Goal: Information Seeking & Learning: Check status

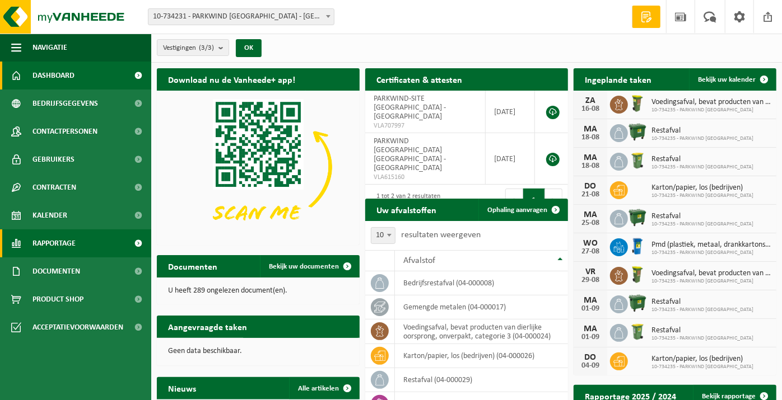
click at [108, 245] on link "Rapportage" at bounding box center [75, 244] width 151 height 28
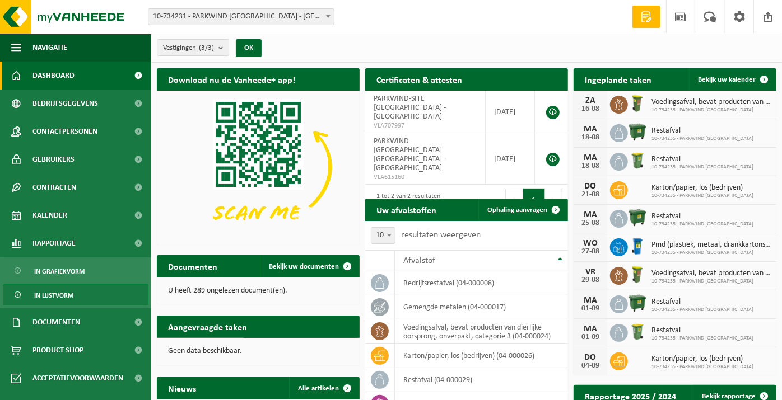
click at [97, 294] on link "In lijstvorm" at bounding box center [76, 295] width 146 height 21
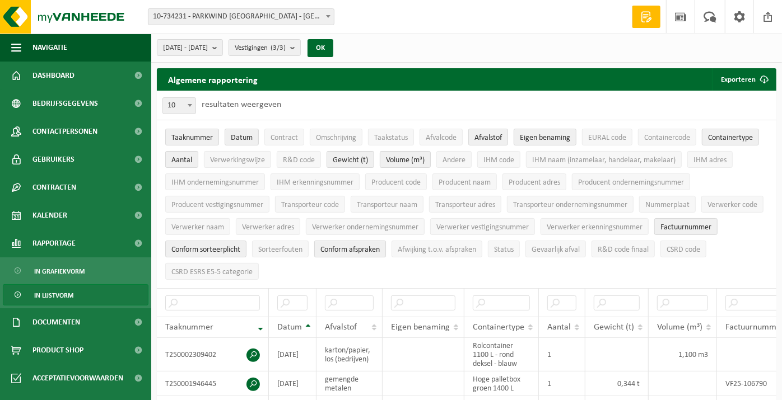
click at [357, 252] on button "Conform afspraken" at bounding box center [350, 249] width 72 height 17
click at [232, 248] on span "Conform sorteerplicht" at bounding box center [205, 250] width 69 height 8
click at [697, 223] on span "Factuurnummer" at bounding box center [685, 227] width 51 height 8
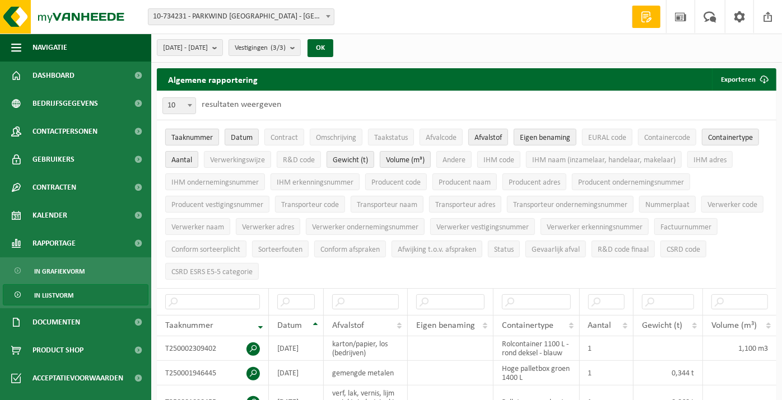
click at [185, 136] on span "Taaknummer" at bounding box center [191, 138] width 41 height 8
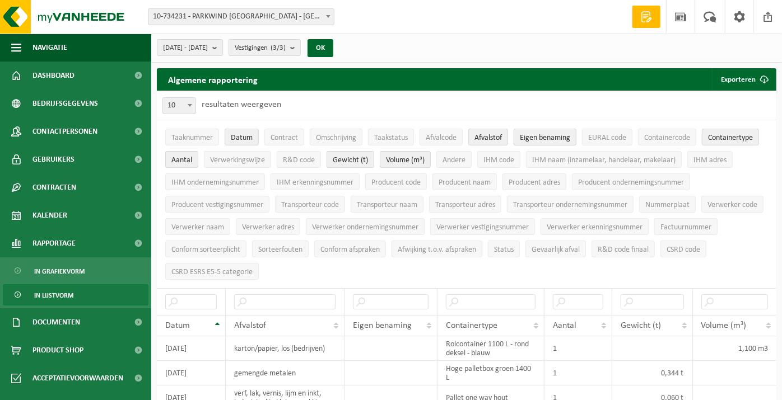
click at [555, 138] on span "Eigen benaming" at bounding box center [545, 138] width 50 height 8
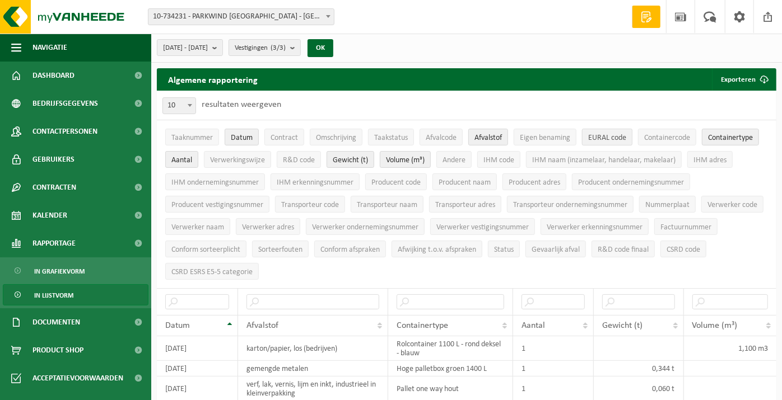
click at [612, 138] on span "EURAL code" at bounding box center [607, 138] width 38 height 8
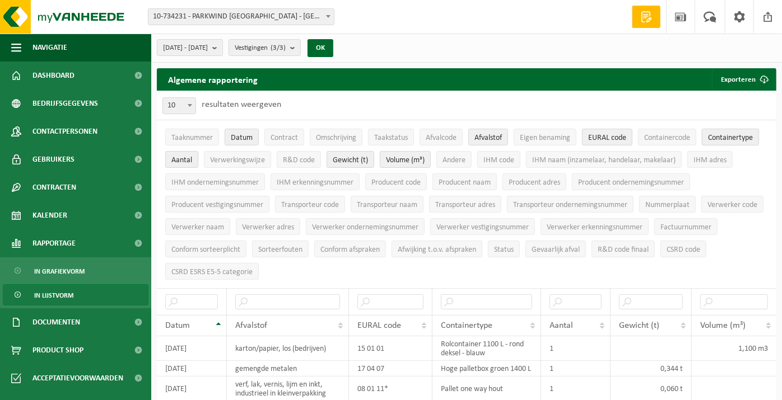
click at [740, 141] on span "Containertype" at bounding box center [730, 138] width 45 height 8
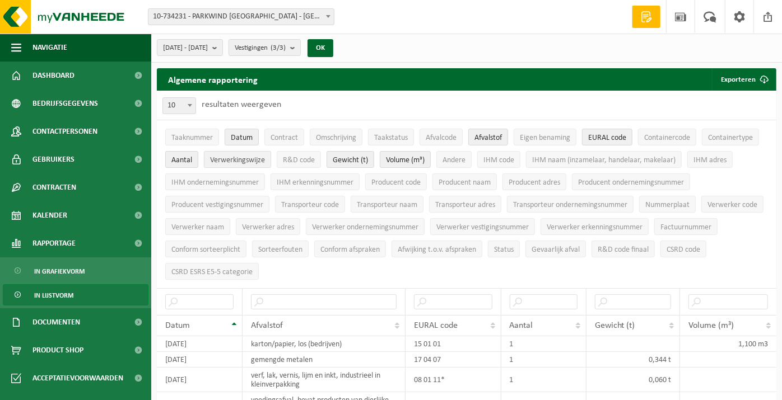
click at [243, 165] on button "Verwerkingswijze" at bounding box center [237, 159] width 67 height 17
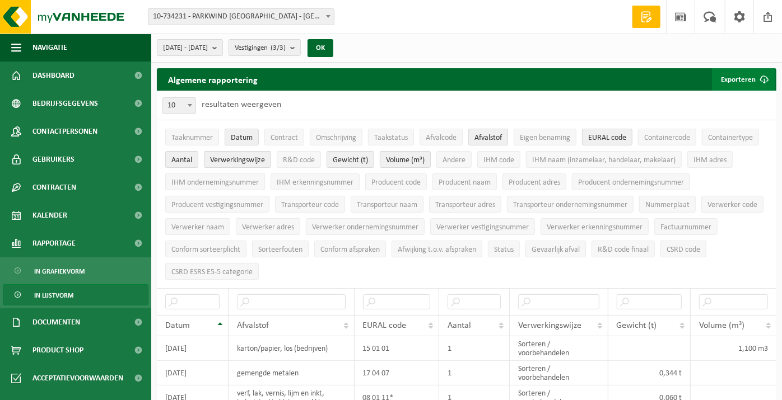
click at [762, 78] on span "submit" at bounding box center [764, 79] width 22 height 22
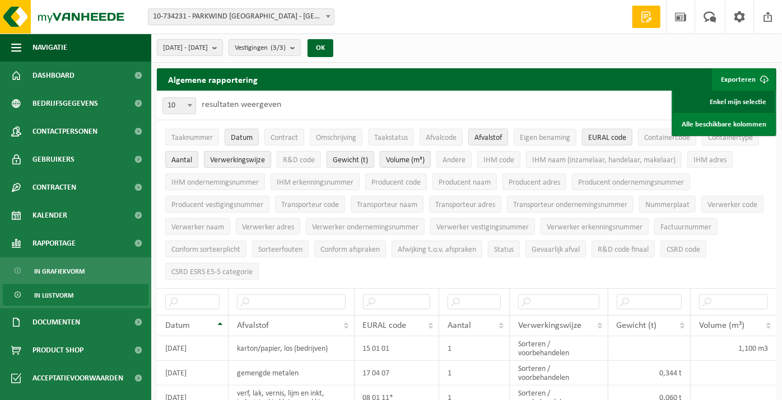
click at [730, 103] on link "Enkel mijn selectie" at bounding box center [723, 102] width 101 height 22
click at [336, 101] on div "10 25 50 100 10 resultaten weergeven" at bounding box center [466, 105] width 619 height 29
click at [203, 35] on div "2025-03-01 - 2025-08-14 Huidige maand Vorige maand Laatste 6 maanden Huidig jaa…" at bounding box center [466, 48] width 631 height 29
click at [203, 46] on span "2025-03-01 - 2025-08-14" at bounding box center [185, 48] width 45 height 17
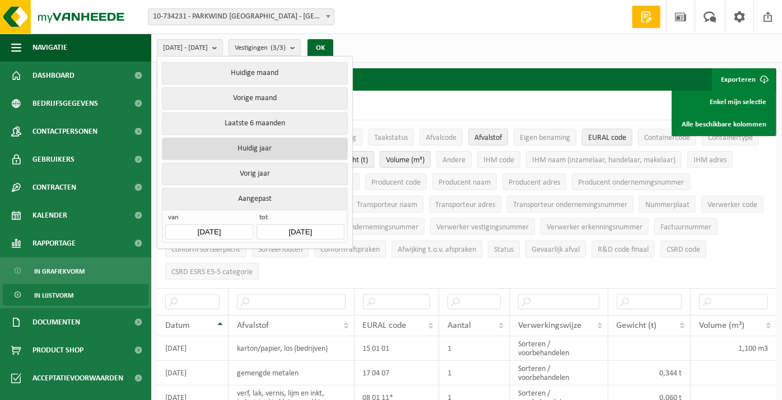
click at [276, 138] on button "Huidig jaar" at bounding box center [254, 149] width 185 height 22
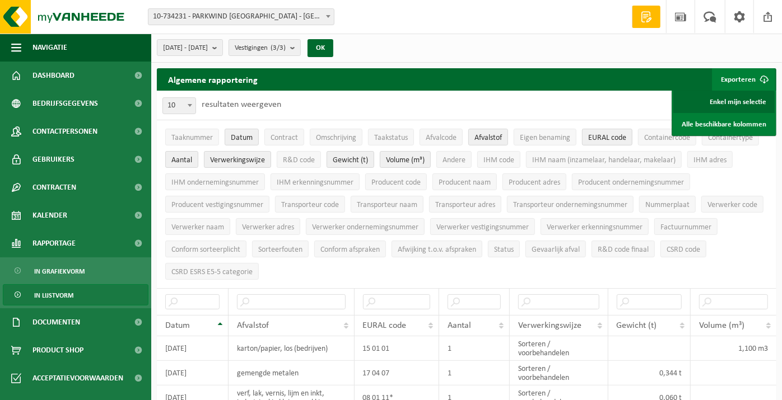
click at [740, 105] on link "Enkel mijn selectie" at bounding box center [723, 102] width 101 height 22
drag, startPoint x: 417, startPoint y: 54, endPoint x: 389, endPoint y: 94, distance: 48.6
click at [417, 54] on div "2025-01-01 - 2025-08-14 Huidige maand Vorige maand Laatste 6 maanden Huidig jaa…" at bounding box center [466, 48] width 631 height 29
click at [167, 160] on button "Aantal" at bounding box center [181, 159] width 33 height 17
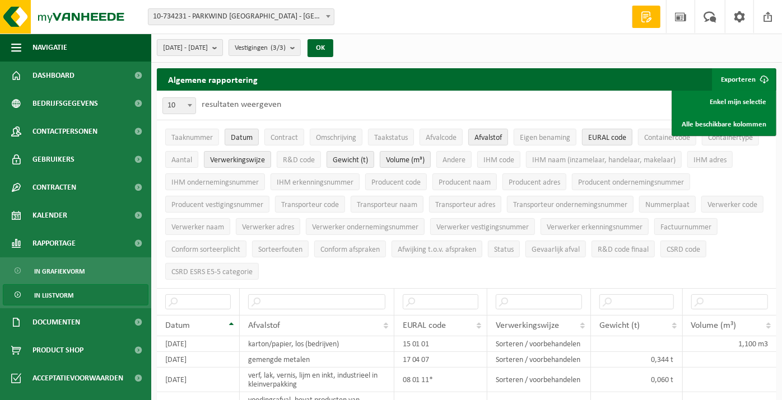
click at [222, 49] on b "submit" at bounding box center [217, 48] width 10 height 16
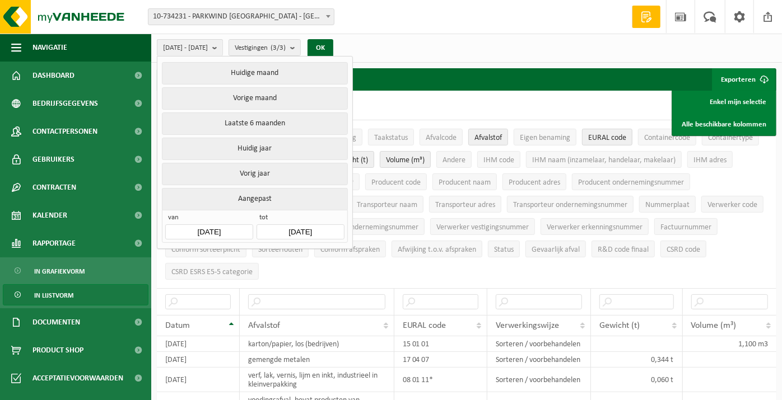
click at [227, 230] on input "[DATE]" at bounding box center [208, 232] width 87 height 15
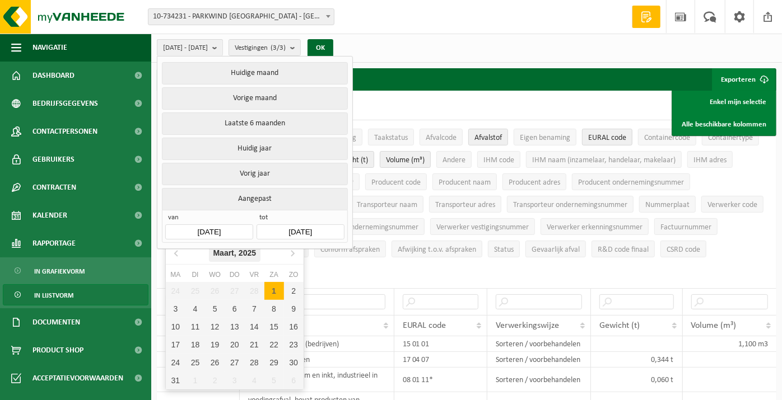
click at [237, 251] on div "Maart, 2025" at bounding box center [235, 253] width 52 height 18
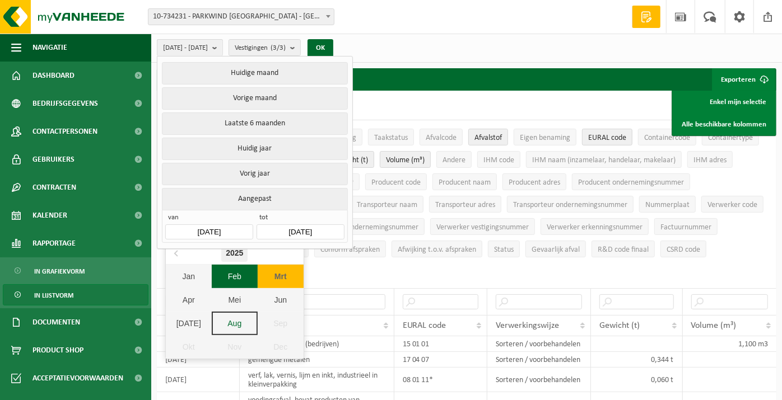
click at [236, 253] on div "2025" at bounding box center [234, 253] width 26 height 18
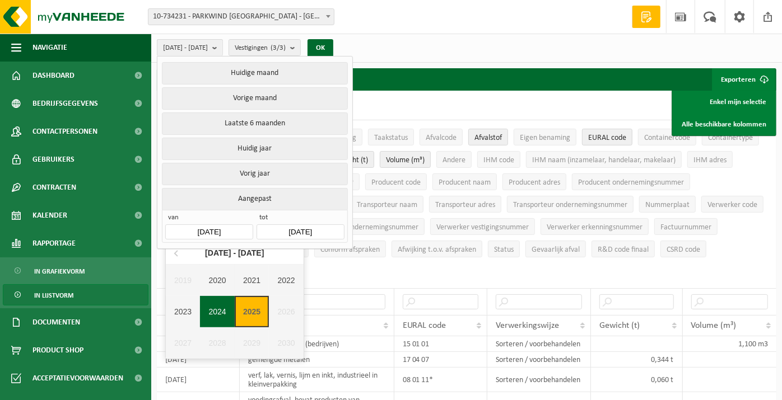
click at [223, 314] on div "2024" at bounding box center [217, 311] width 35 height 31
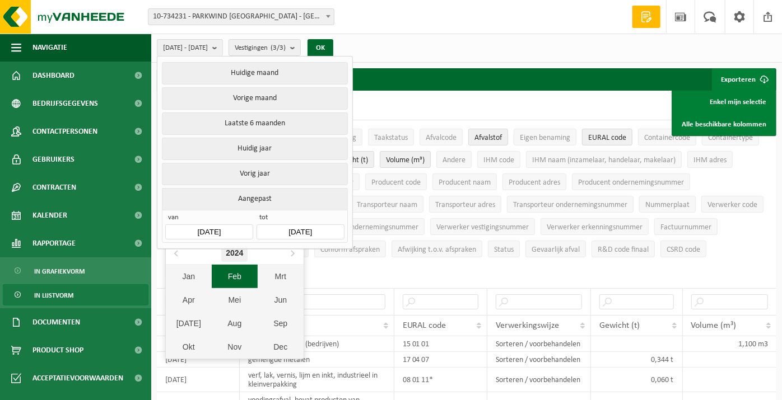
click at [236, 255] on div "2024" at bounding box center [234, 253] width 26 height 18
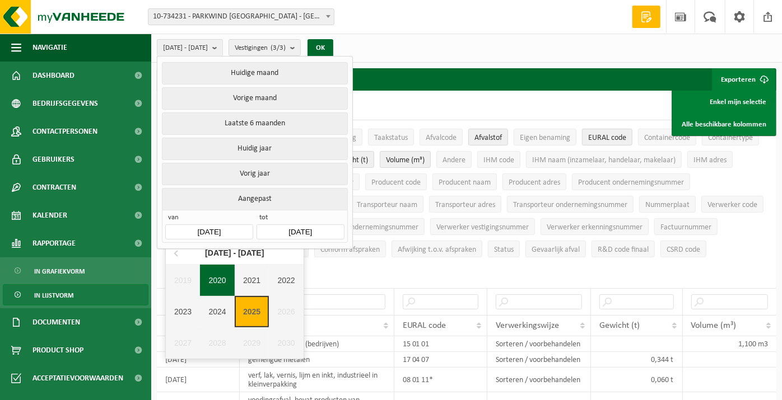
click at [230, 283] on div "2020" at bounding box center [217, 280] width 35 height 31
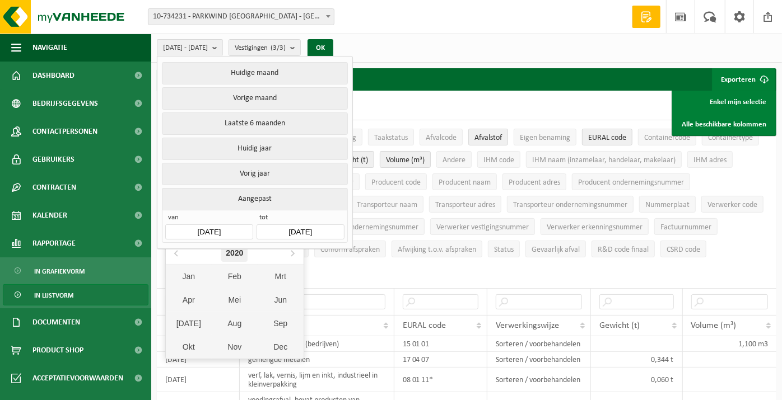
click at [241, 258] on div "2020" at bounding box center [234, 253] width 26 height 18
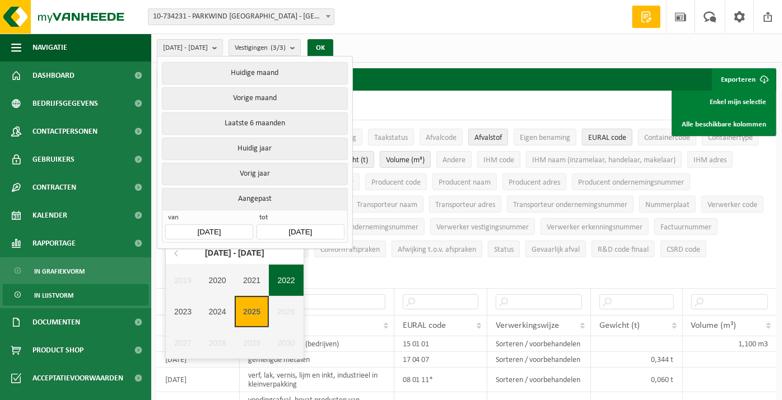
click at [294, 282] on div "2022" at bounding box center [286, 280] width 35 height 31
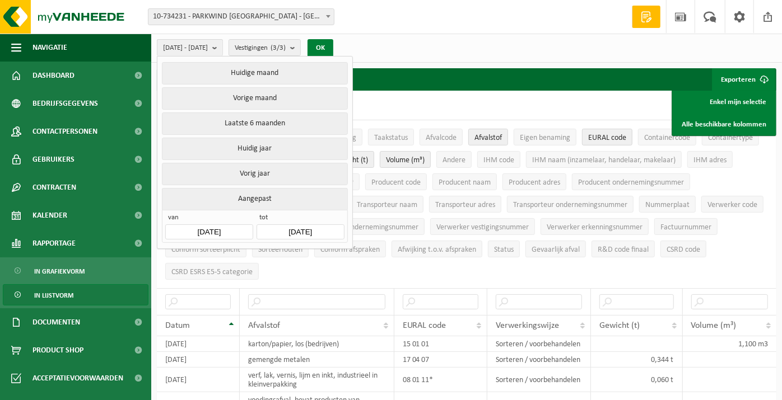
click at [333, 49] on button "OK" at bounding box center [321, 48] width 26 height 18
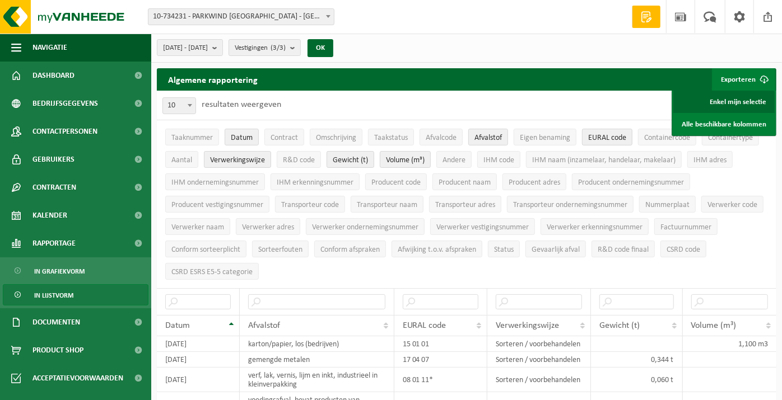
click at [753, 100] on link "Enkel mijn selectie" at bounding box center [723, 102] width 101 height 22
drag, startPoint x: 458, startPoint y: 34, endPoint x: 456, endPoint y: 40, distance: 6.6
click at [458, 34] on div "Vestiging: 10-734231 - PARKWIND [GEOGRAPHIC_DATA] - [GEOGRAPHIC_DATA] 10-734235…" at bounding box center [391, 17] width 782 height 34
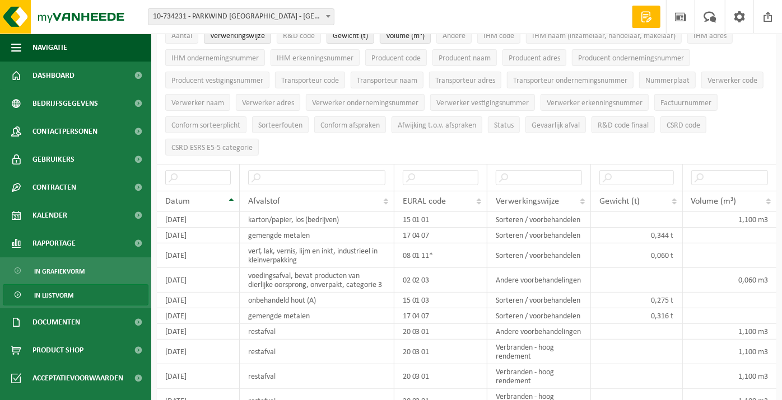
scroll to position [62, 0]
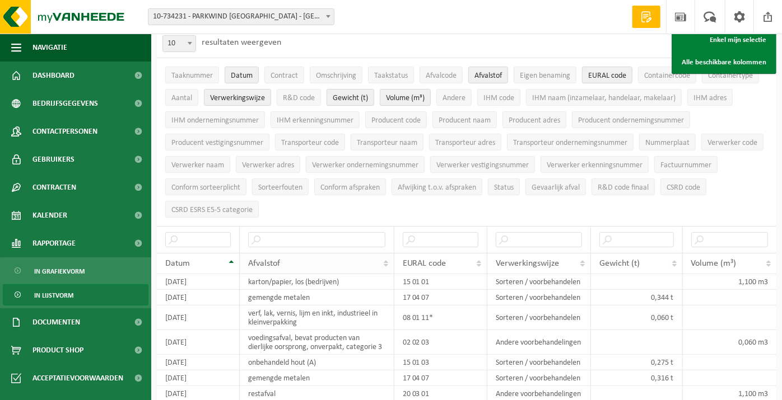
click at [328, 253] on th "Afvalstof" at bounding box center [317, 263] width 155 height 21
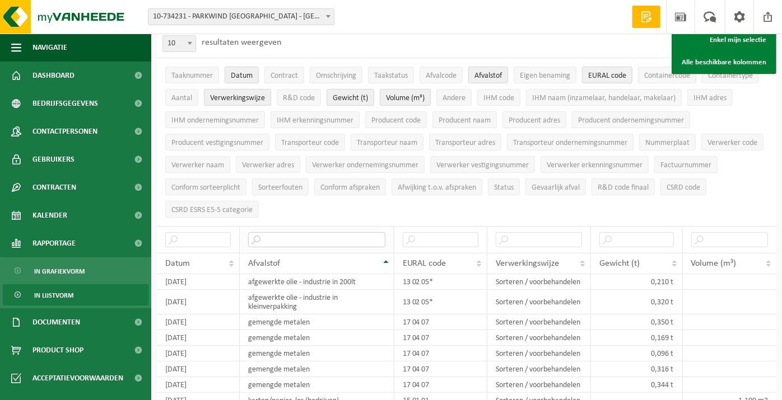
click at [327, 237] on input "text" at bounding box center [316, 239] width 137 height 15
type input "HOUT"
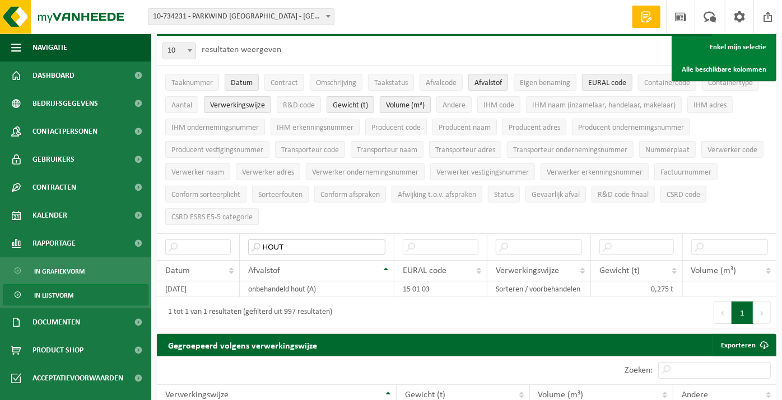
scroll to position [0, 0]
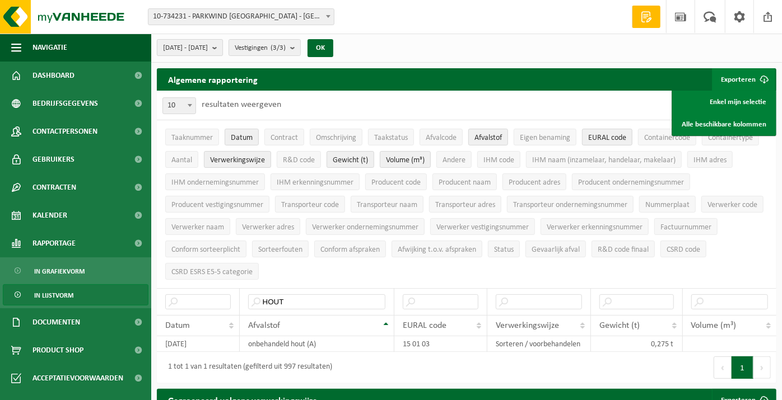
click at [208, 44] on span "[DATE] - [DATE]" at bounding box center [185, 48] width 45 height 17
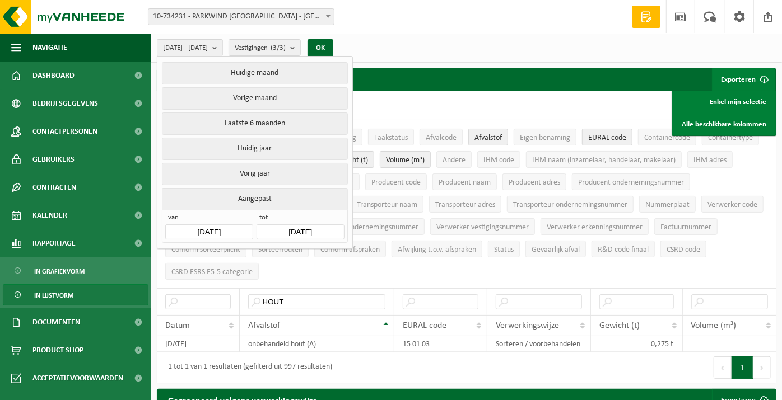
click at [225, 236] on div "van 2025-01-01 tot 2025-08-14" at bounding box center [254, 226] width 185 height 33
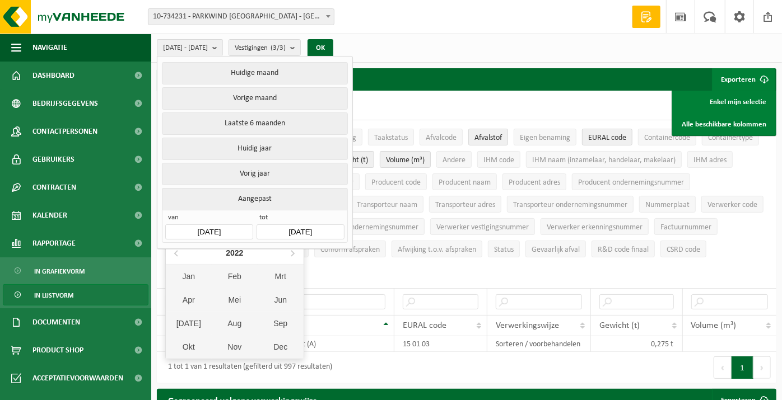
click at [225, 229] on input "[DATE]" at bounding box center [208, 232] width 87 height 15
click at [236, 256] on div "2022" at bounding box center [234, 253] width 26 height 18
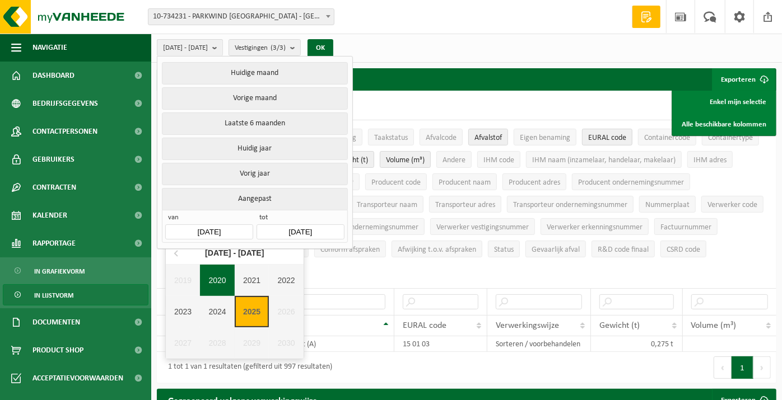
click at [219, 286] on div "2020" at bounding box center [217, 280] width 35 height 31
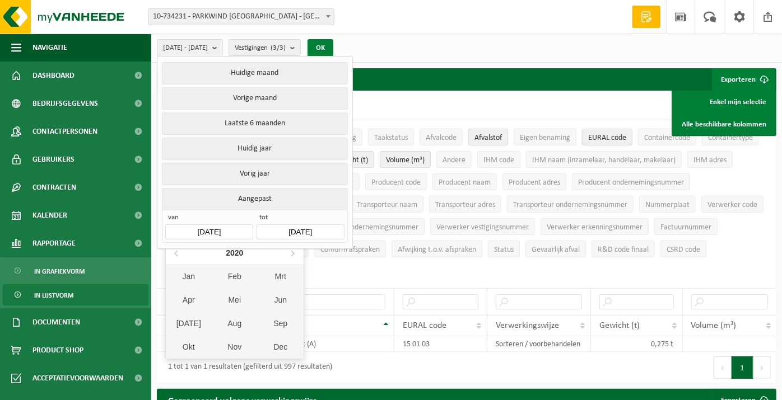
click at [333, 46] on button "OK" at bounding box center [321, 48] width 26 height 18
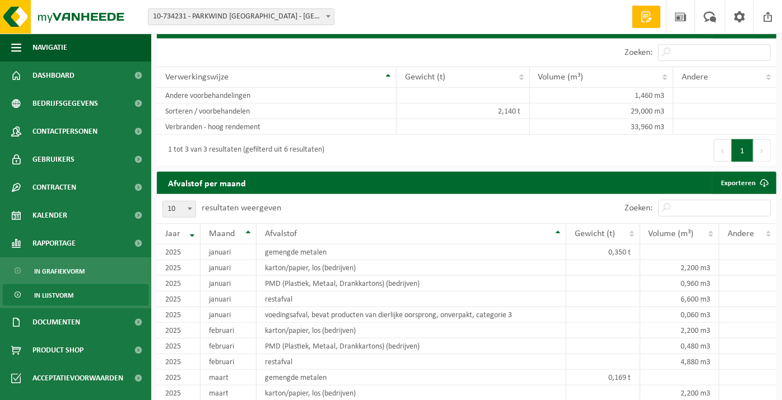
scroll to position [435, 0]
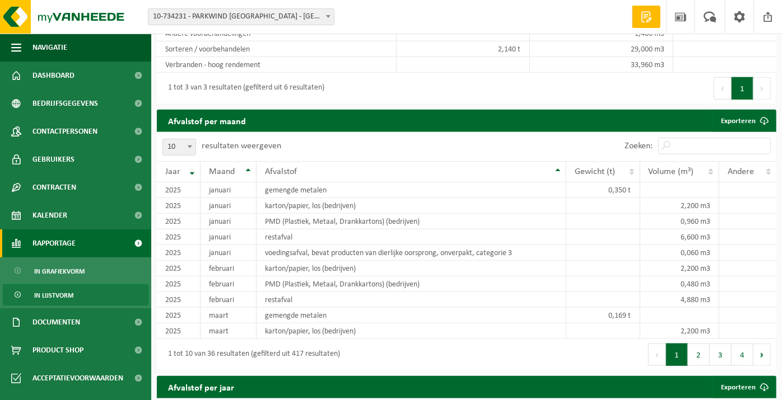
click at [92, 240] on link "Rapportage" at bounding box center [75, 244] width 151 height 28
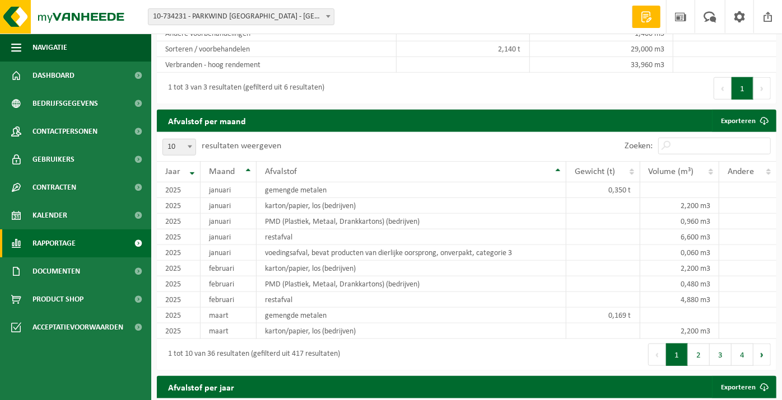
click at [134, 243] on span at bounding box center [138, 244] width 25 height 28
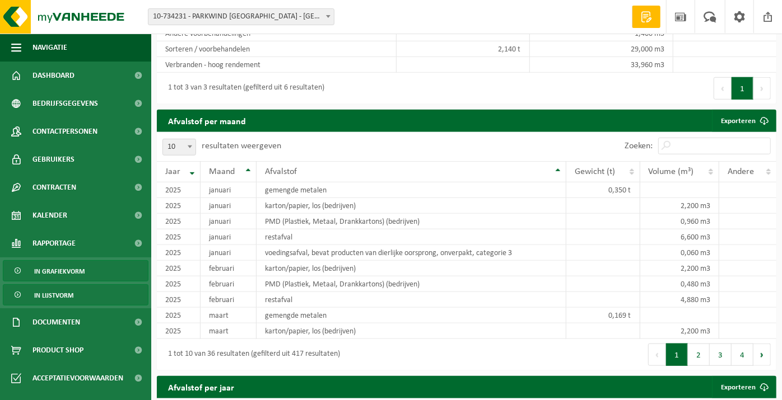
click at [70, 267] on span "In grafiekvorm" at bounding box center [59, 271] width 50 height 21
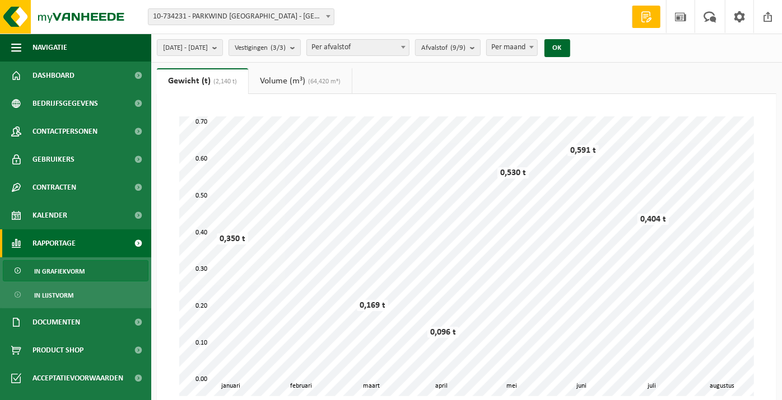
click at [302, 90] on link "Volume (m³) (64,420 m³)" at bounding box center [300, 81] width 103 height 26
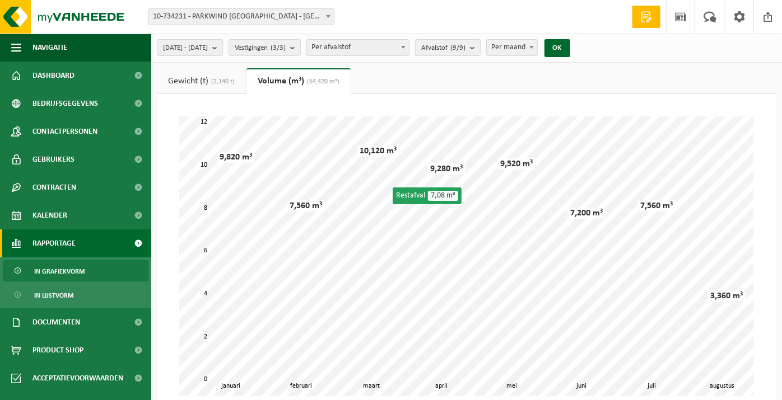
click at [209, 80] on link "Gewicht (t) (2,140 t)" at bounding box center [201, 81] width 89 height 26
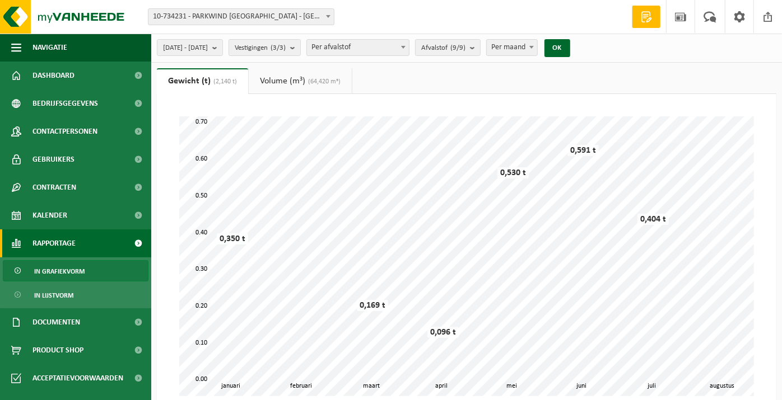
click at [133, 245] on span at bounding box center [138, 244] width 25 height 28
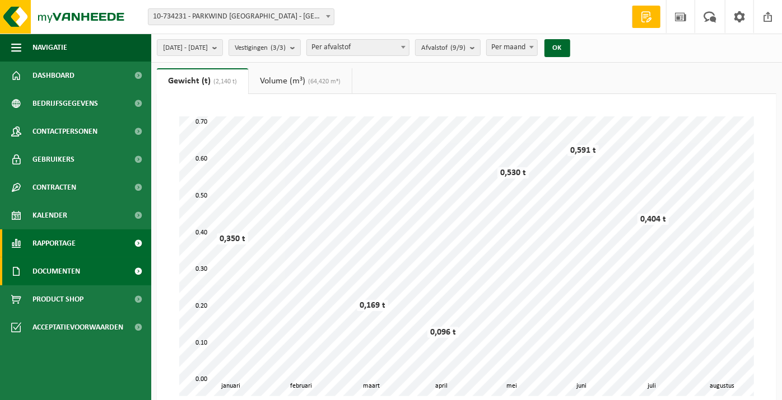
click at [113, 277] on link "Documenten" at bounding box center [75, 272] width 151 height 28
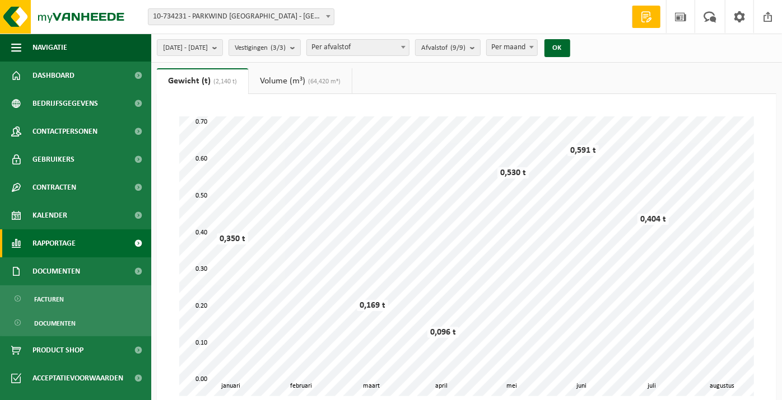
click at [74, 246] on span "Rapportage" at bounding box center [53, 244] width 43 height 28
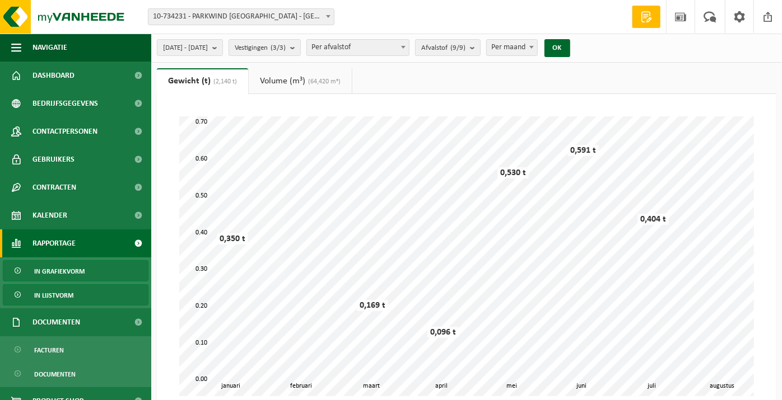
click at [76, 290] on link "In lijstvorm" at bounding box center [76, 295] width 146 height 21
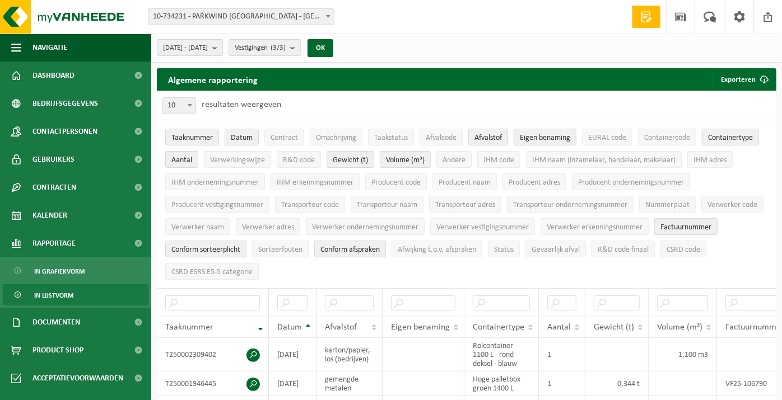
scroll to position [249, 0]
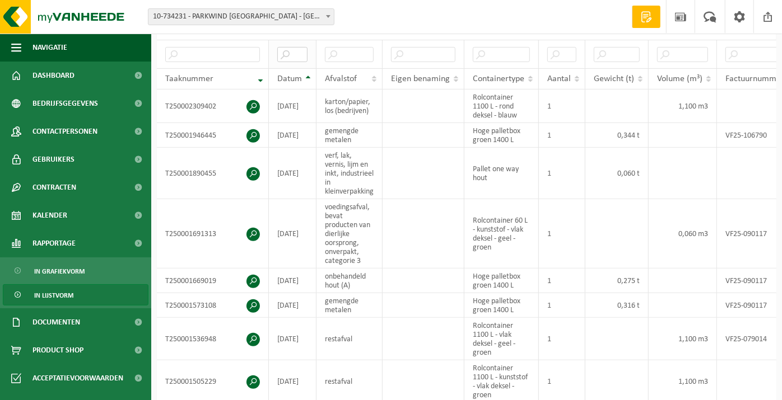
click at [287, 49] on input "text" at bounding box center [292, 54] width 30 height 15
type input "2"
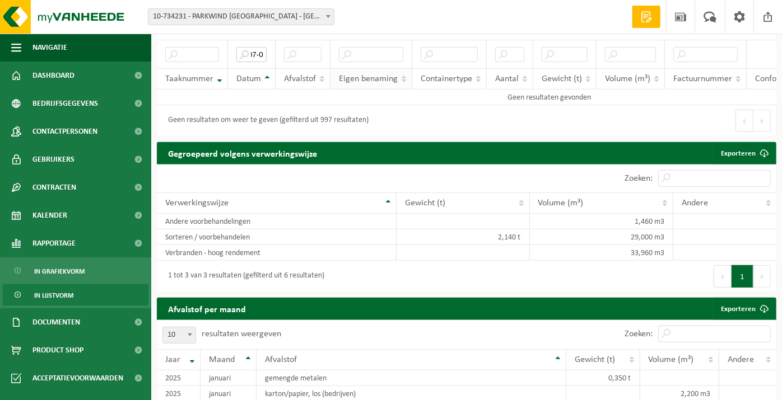
scroll to position [0, 2]
type input "0"
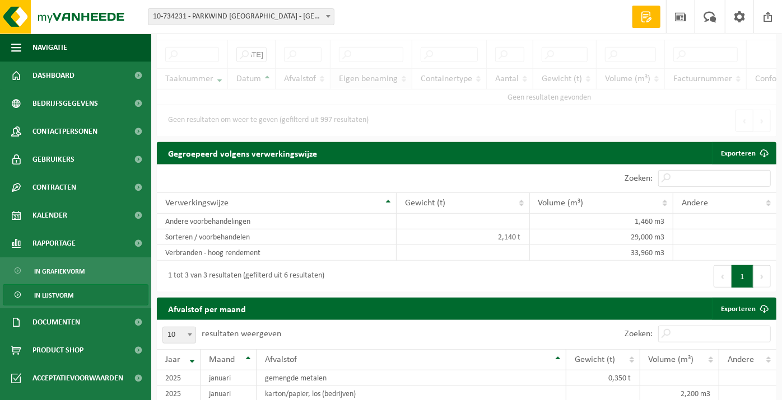
scroll to position [0, 25]
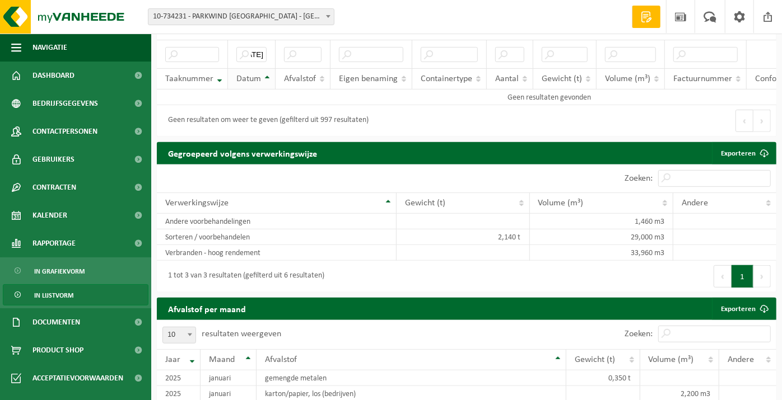
click at [257, 68] on th "Datum" at bounding box center [252, 78] width 48 height 21
click at [249, 49] on input "[DATE]" at bounding box center [251, 54] width 30 height 15
drag, startPoint x: 254, startPoint y: 48, endPoint x: 377, endPoint y: 59, distance: 123.1
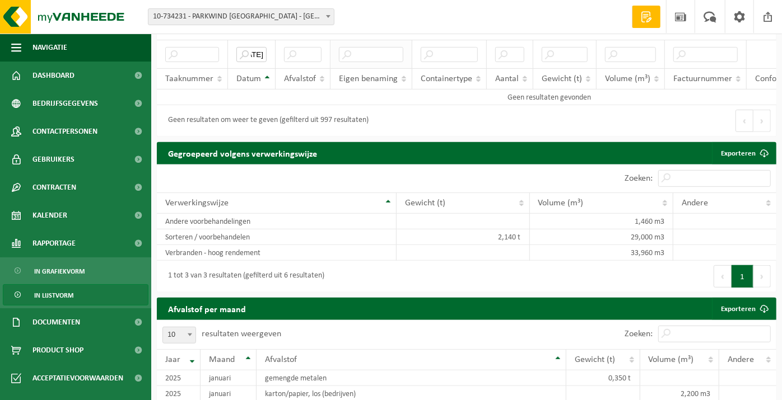
click at [377, 59] on tr "[DATE]" at bounding box center [549, 54] width 785 height 29
type input "2"
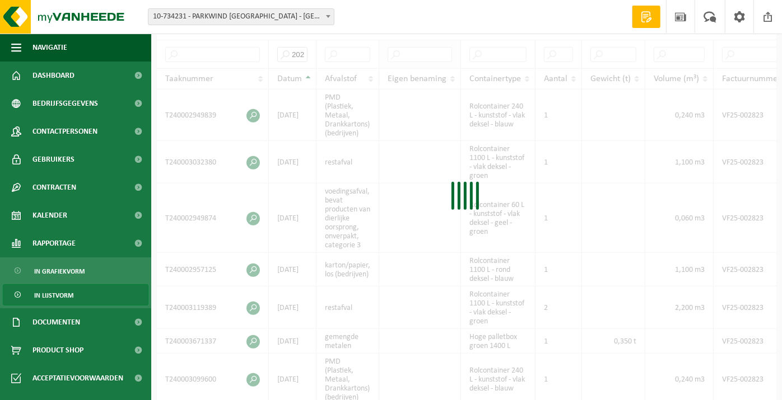
scroll to position [0, 4]
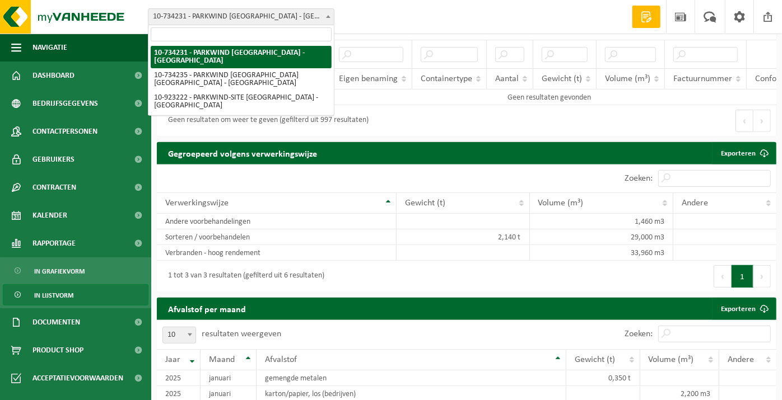
click at [284, 20] on span "10-734231 - PARKWIND [GEOGRAPHIC_DATA] - [GEOGRAPHIC_DATA]" at bounding box center [240, 17] width 185 height 16
click at [387, 24] on div "Vestiging: 10-734231 - PARKWIND [GEOGRAPHIC_DATA] - [GEOGRAPHIC_DATA] 10-734235…" at bounding box center [391, 17] width 782 height 34
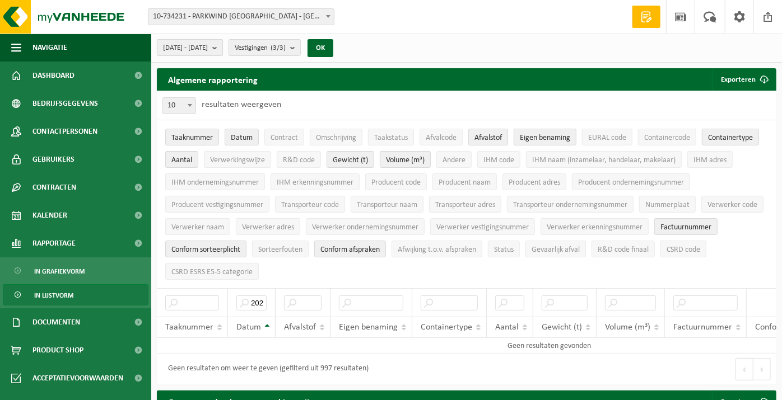
click at [208, 52] on span "[DATE] - [DATE]" at bounding box center [185, 48] width 45 height 17
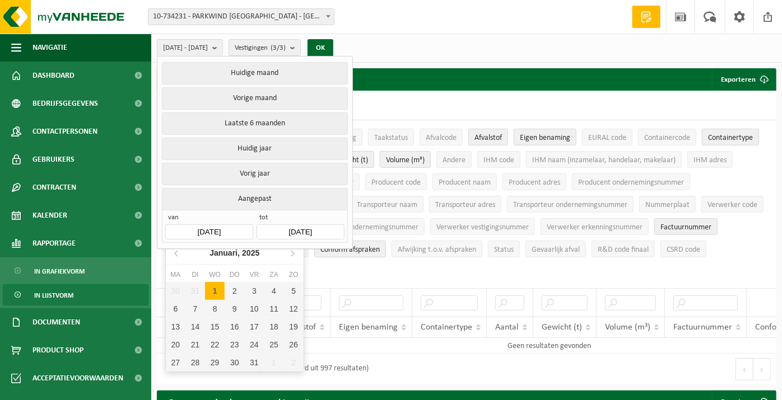
click at [232, 234] on input "[DATE]" at bounding box center [208, 232] width 87 height 15
click at [245, 253] on icon "2025" at bounding box center [250, 253] width 17 height 8
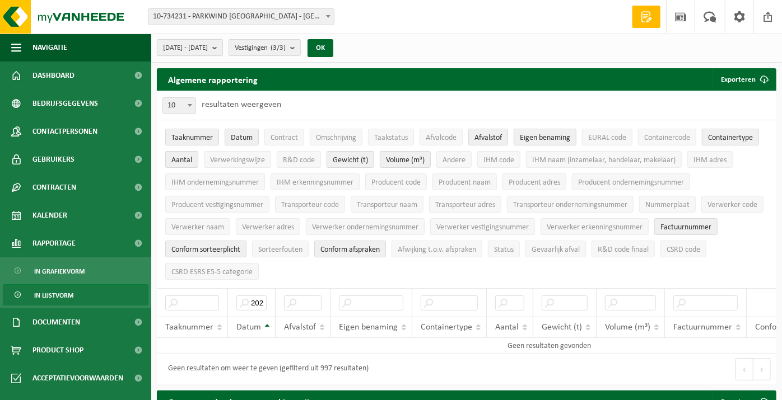
click at [222, 54] on b "submit" at bounding box center [217, 48] width 10 height 16
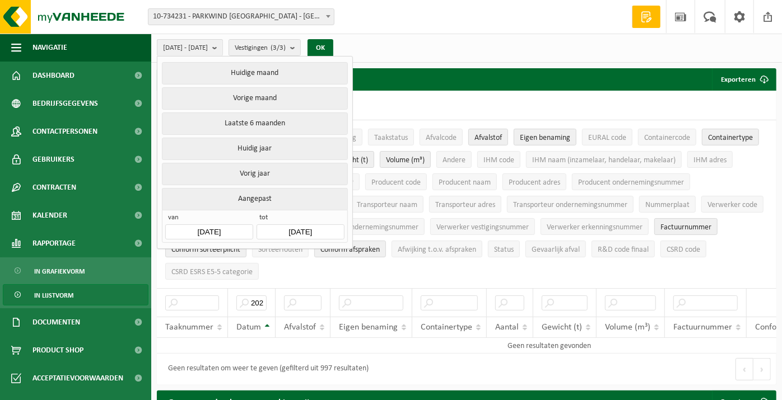
click at [235, 226] on input "[DATE]" at bounding box center [208, 232] width 87 height 15
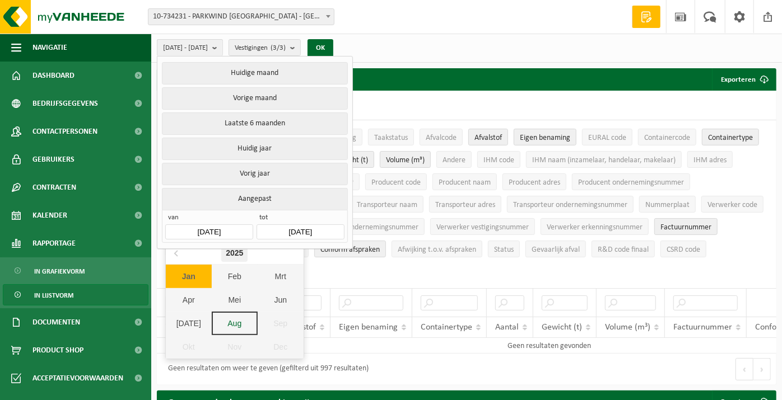
click at [239, 252] on div "2025" at bounding box center [234, 253] width 26 height 18
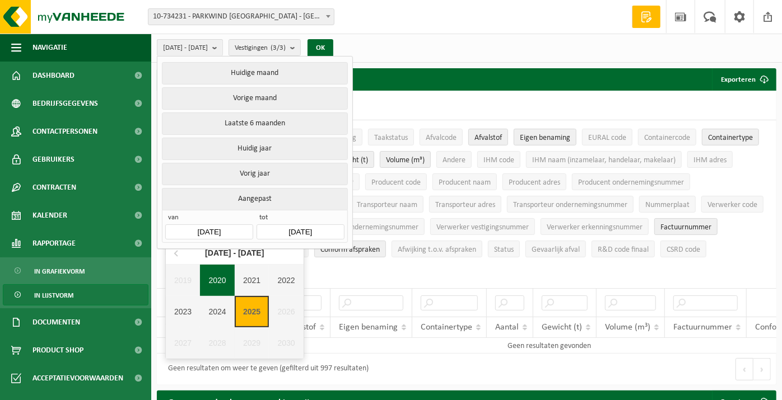
click at [211, 278] on div "2020" at bounding box center [217, 280] width 35 height 31
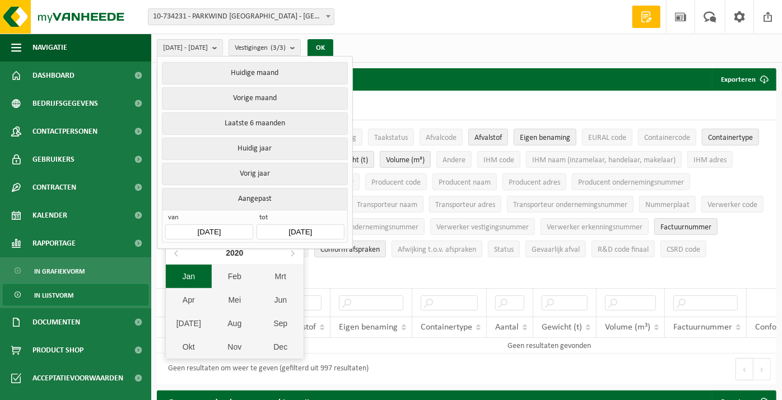
click at [189, 278] on div "Jan" at bounding box center [189, 277] width 46 height 24
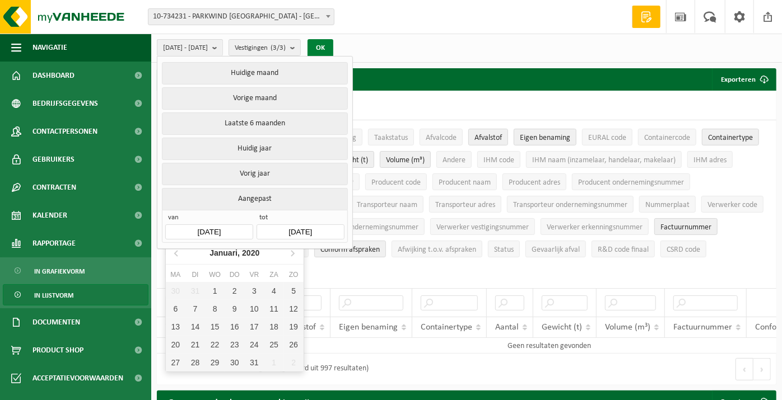
click at [333, 45] on button "OK" at bounding box center [321, 48] width 26 height 18
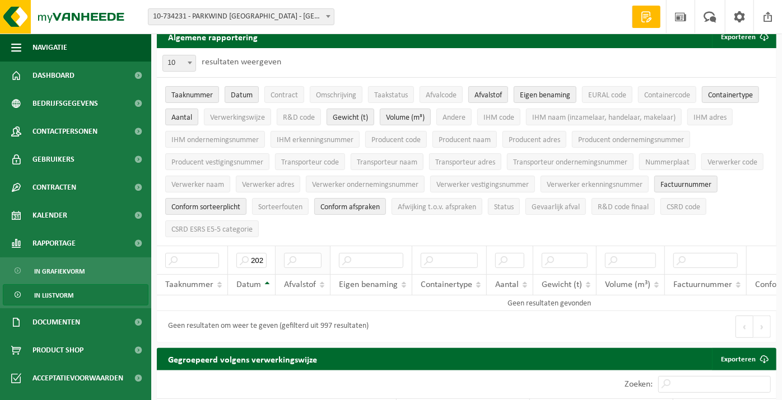
scroll to position [62, 0]
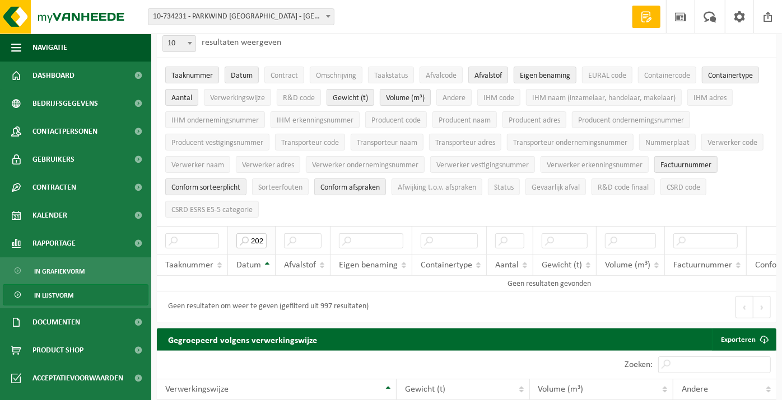
click at [264, 234] on input "2020" at bounding box center [251, 241] width 30 height 15
click at [262, 235] on input "2020" at bounding box center [251, 241] width 30 height 15
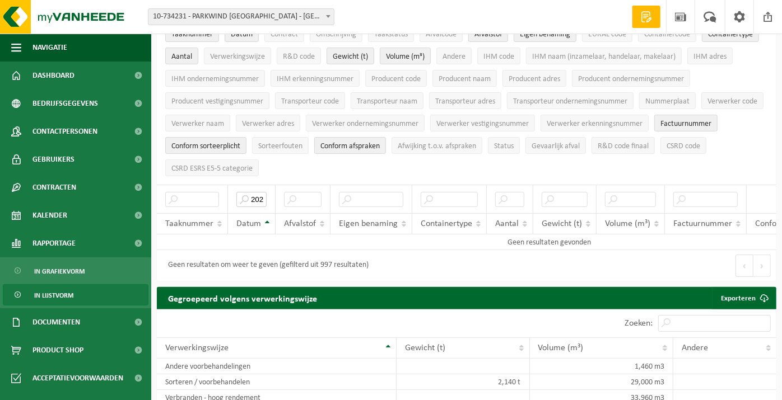
scroll to position [124, 0]
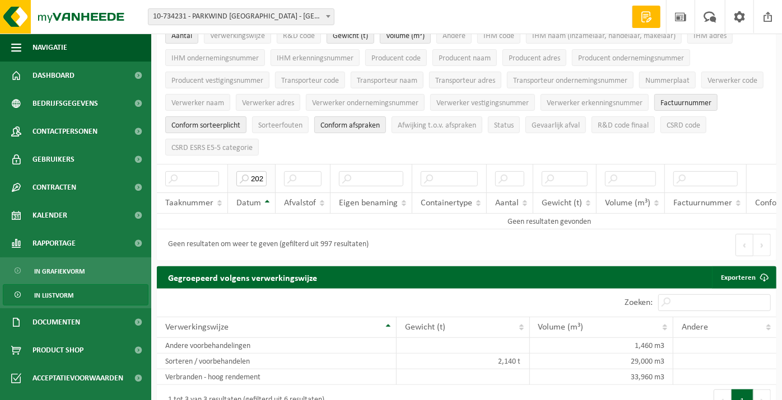
click at [257, 172] on input "2020" at bounding box center [251, 178] width 30 height 15
type input "2020"
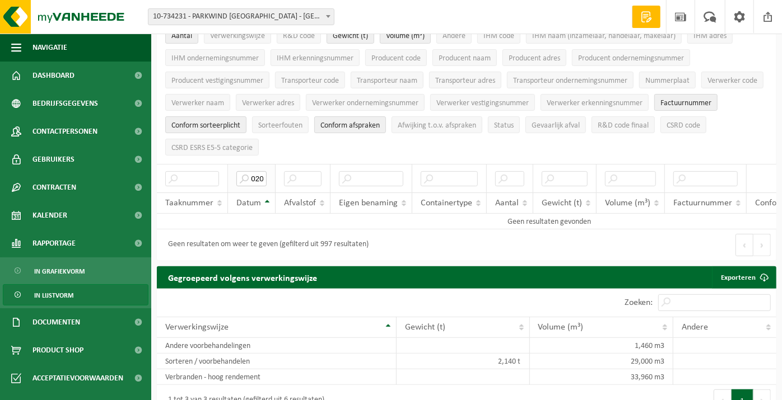
click at [252, 171] on input "2020" at bounding box center [251, 178] width 30 height 15
drag, startPoint x: 435, startPoint y: 148, endPoint x: 440, endPoint y: 144, distance: 6.3
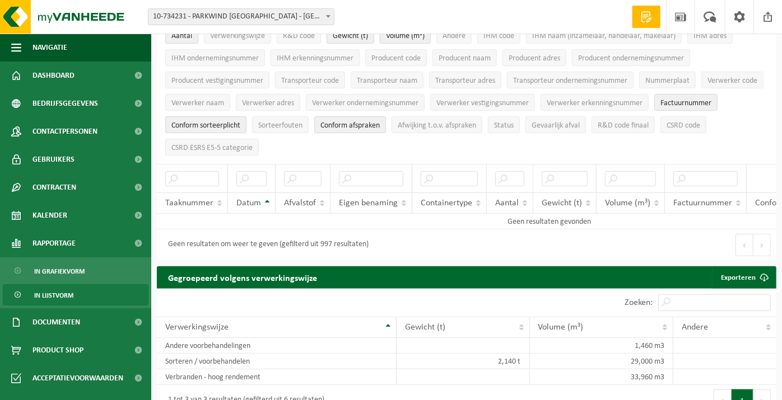
click at [0, 0] on div at bounding box center [0, 0] width 0 height 0
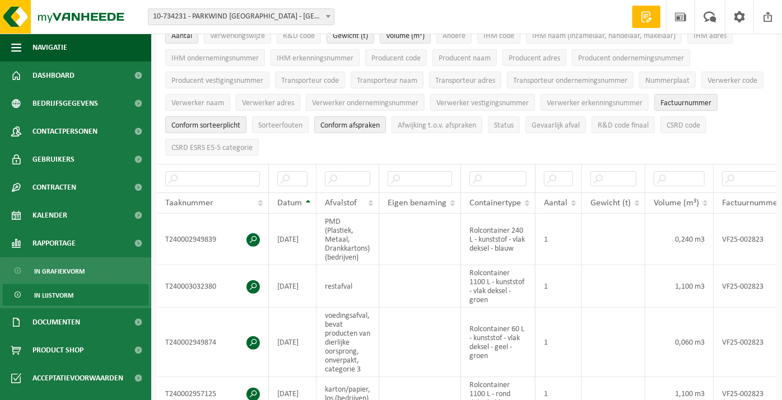
click at [306, 197] on th "Datum" at bounding box center [293, 203] width 48 height 21
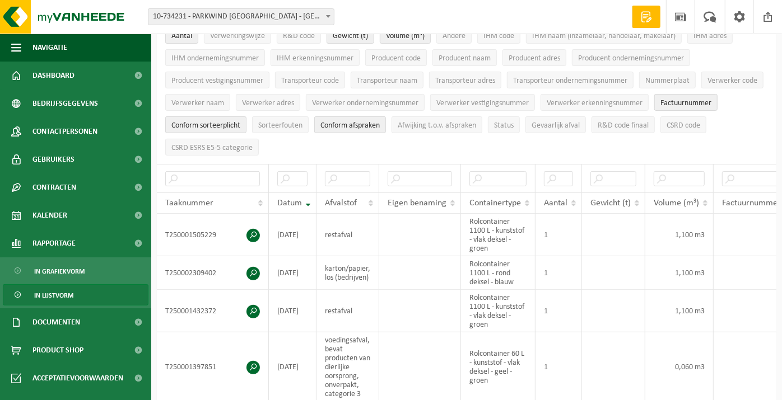
click at [306, 197] on th "Datum" at bounding box center [293, 203] width 48 height 21
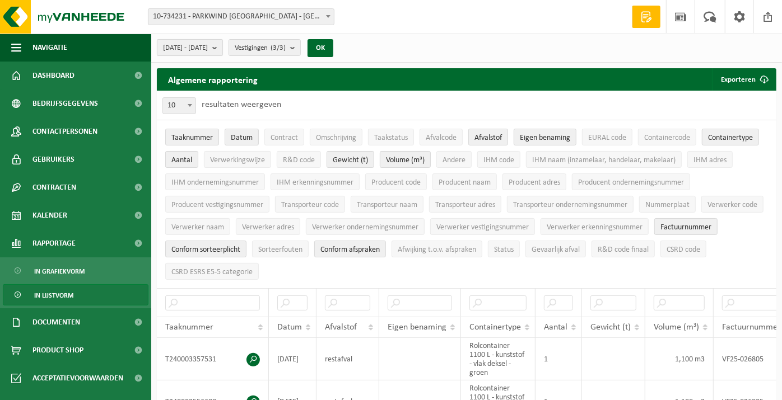
click at [191, 49] on span "[DATE] - [DATE]" at bounding box center [185, 48] width 45 height 17
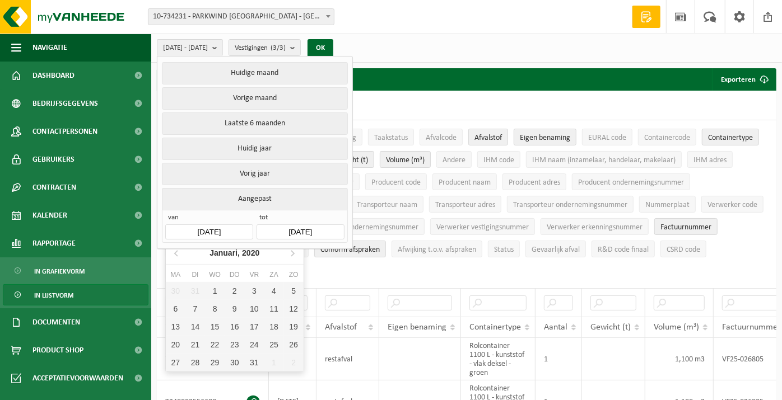
click at [222, 225] on input "[DATE]" at bounding box center [208, 232] width 87 height 15
click at [226, 251] on div "Januari, 2020" at bounding box center [234, 253] width 59 height 18
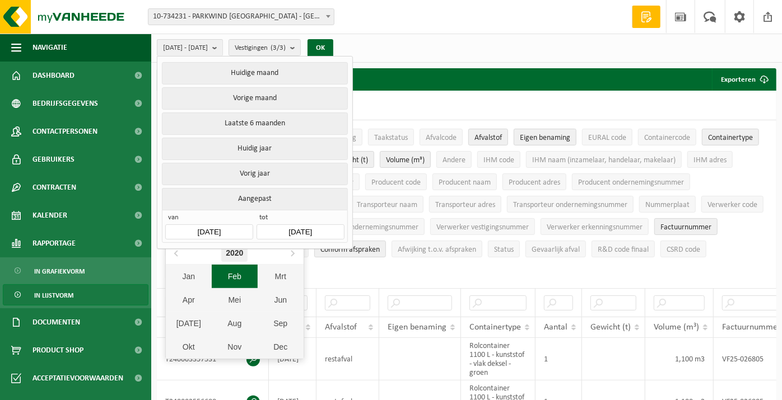
click at [235, 258] on div "2020" at bounding box center [234, 253] width 26 height 18
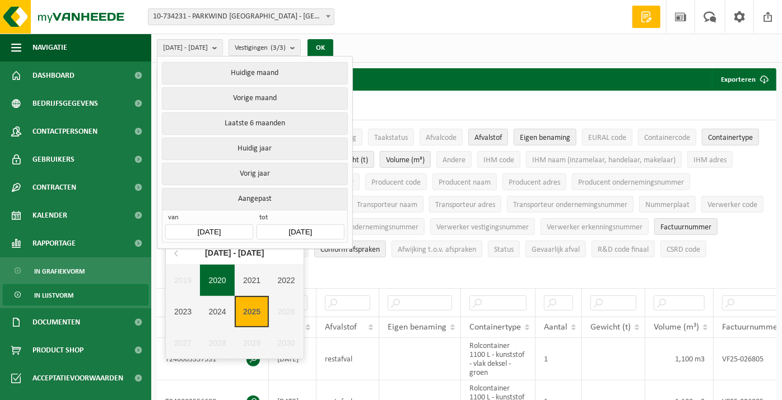
click at [217, 281] on div "2020" at bounding box center [217, 280] width 35 height 31
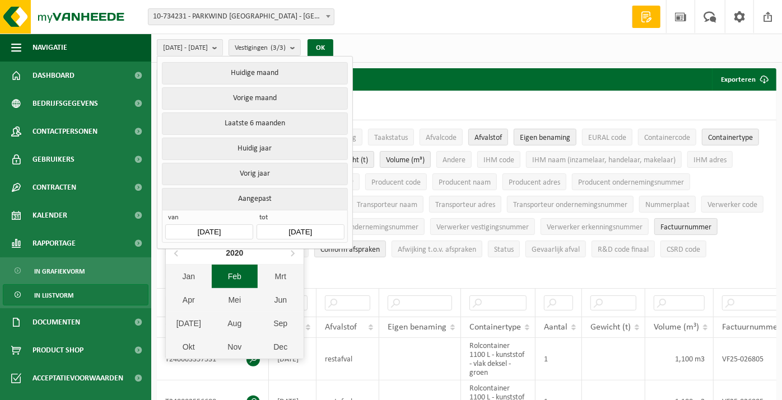
click at [235, 278] on div "Feb" at bounding box center [235, 277] width 46 height 24
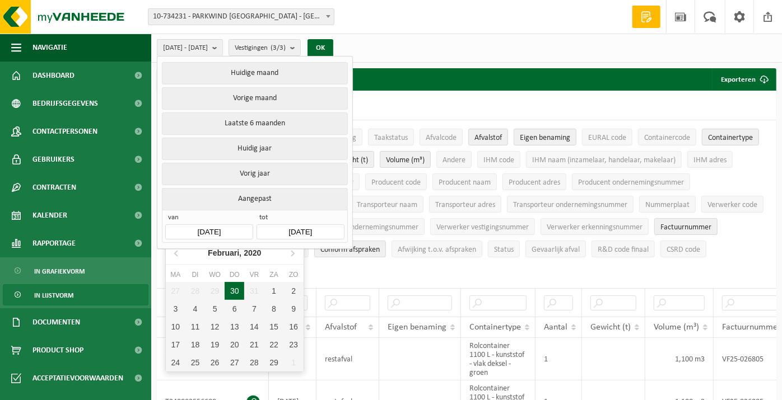
click at [235, 299] on div "30" at bounding box center [235, 291] width 20 height 18
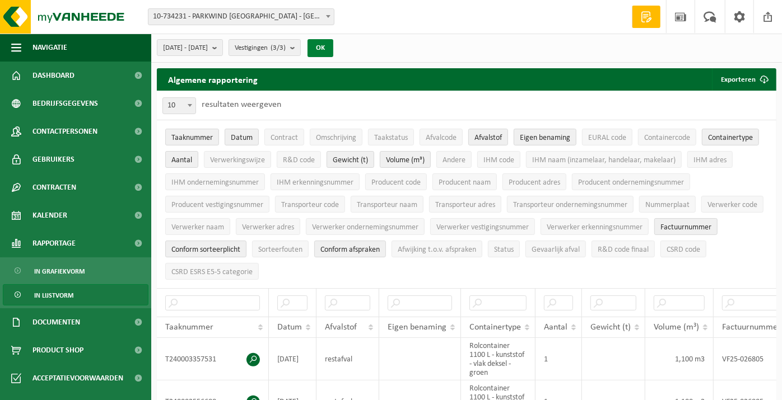
click at [333, 46] on button "OK" at bounding box center [321, 48] width 26 height 18
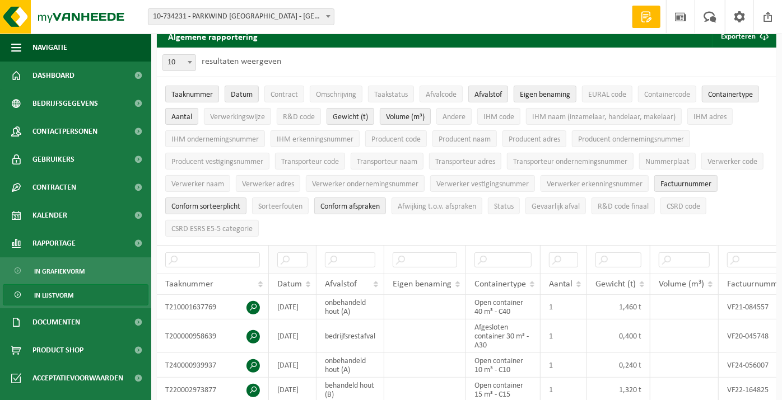
scroll to position [62, 0]
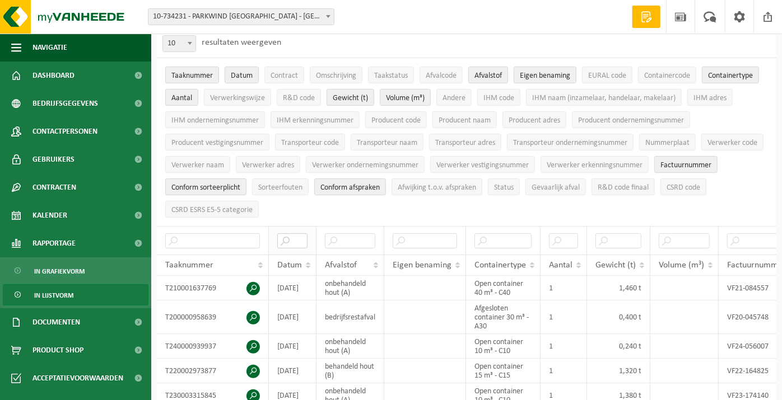
click at [298, 234] on input "text" at bounding box center [292, 241] width 30 height 15
type input "2020"
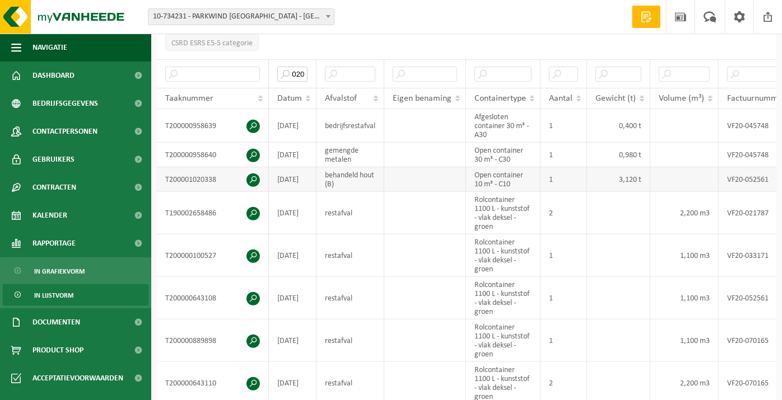
scroll to position [249, 0]
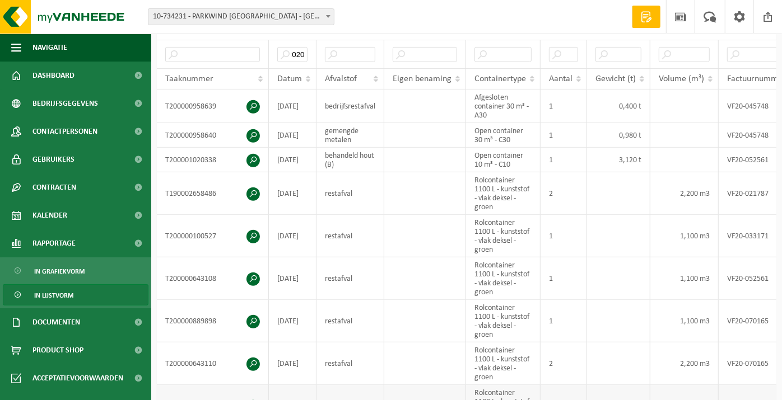
click at [435, 390] on td at bounding box center [425, 406] width 82 height 43
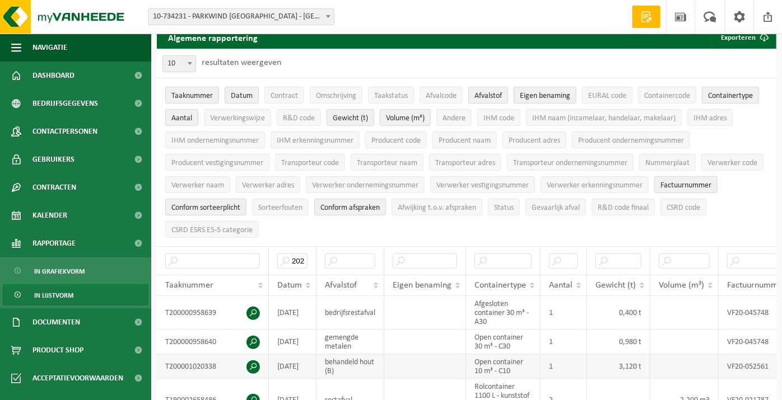
scroll to position [0, 0]
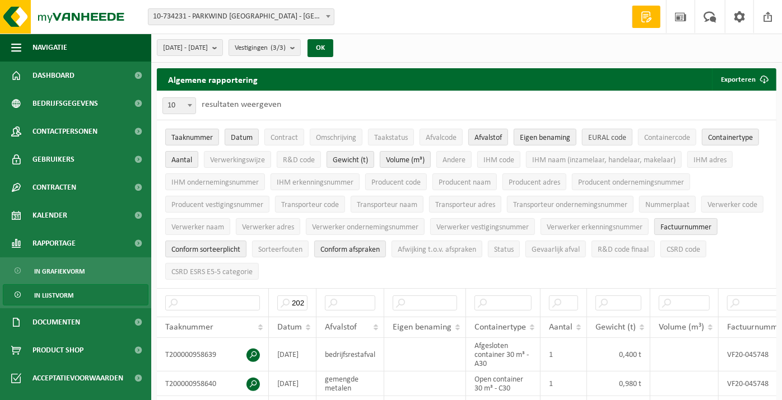
click at [613, 137] on span "EURAL code" at bounding box center [607, 138] width 38 height 8
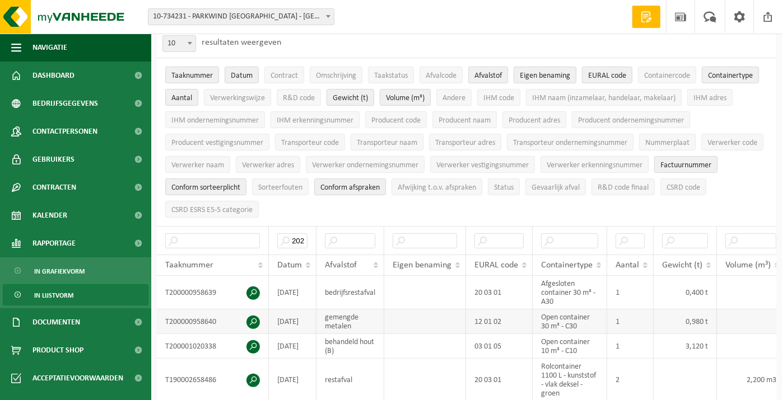
scroll to position [124, 0]
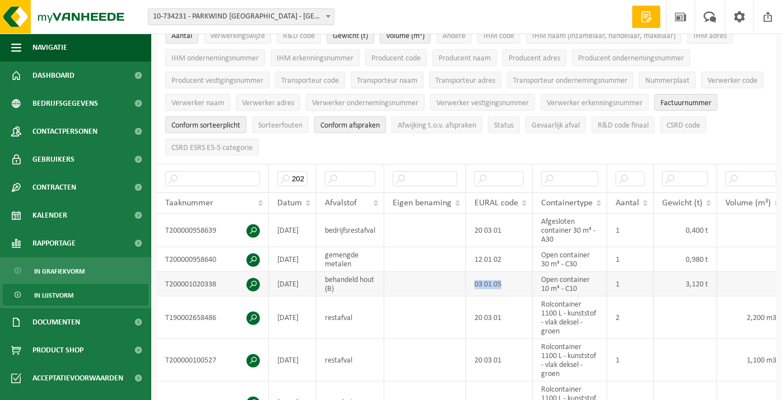
drag, startPoint x: 510, startPoint y: 281, endPoint x: 472, endPoint y: 276, distance: 38.4
click at [472, 276] on td "03 01 05" at bounding box center [499, 284] width 67 height 25
copy td "03 01 05"
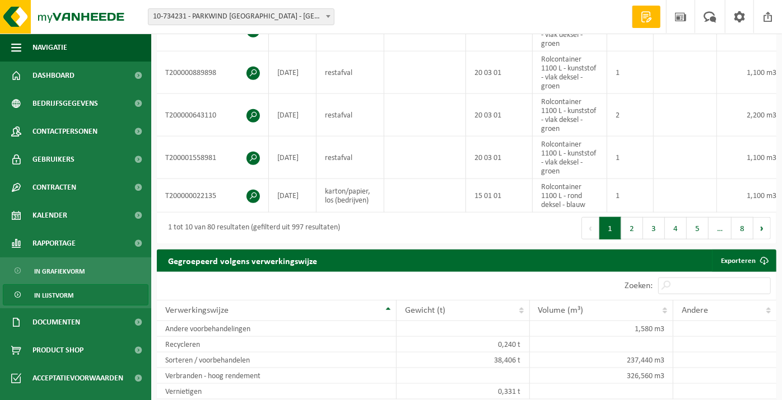
scroll to position [497, 0]
click at [637, 235] on button "2" at bounding box center [632, 228] width 22 height 22
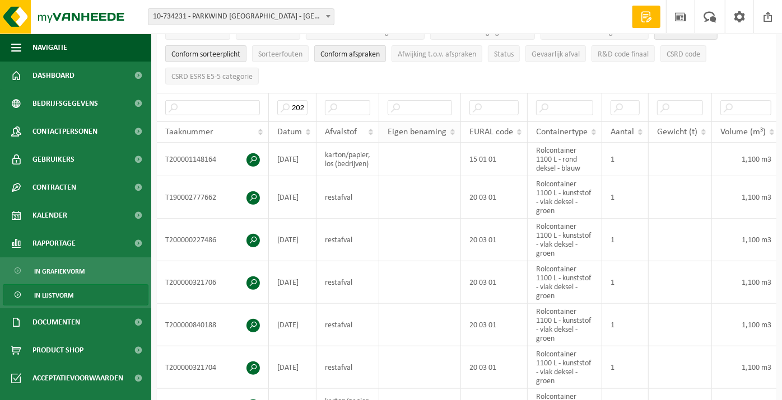
scroll to position [124, 0]
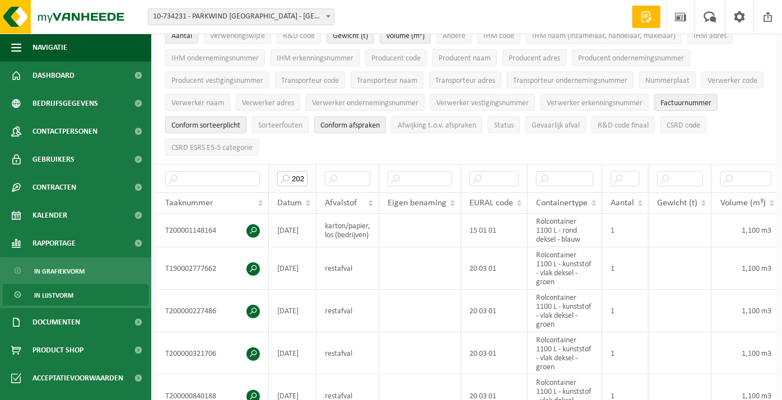
click at [304, 173] on input "2020" at bounding box center [292, 178] width 30 height 15
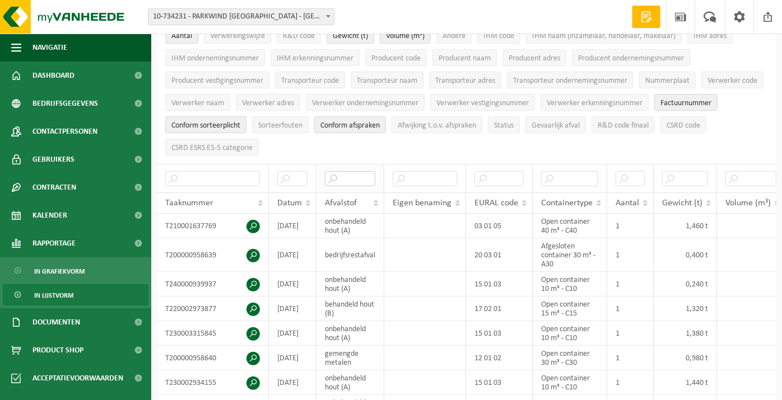
click at [346, 175] on input "text" at bounding box center [350, 178] width 50 height 15
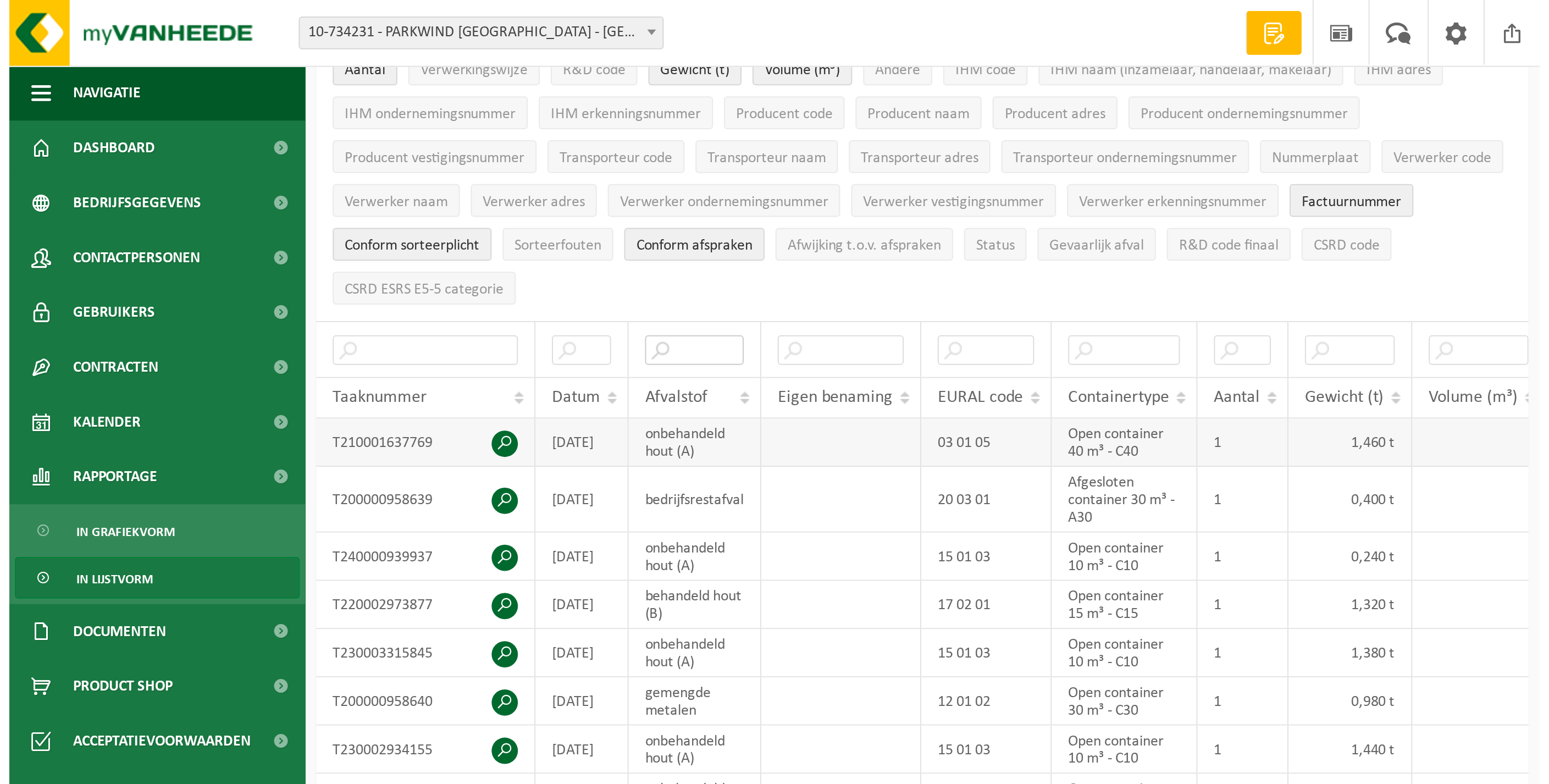
scroll to position [122, 0]
